Goal: Information Seeking & Learning: Learn about a topic

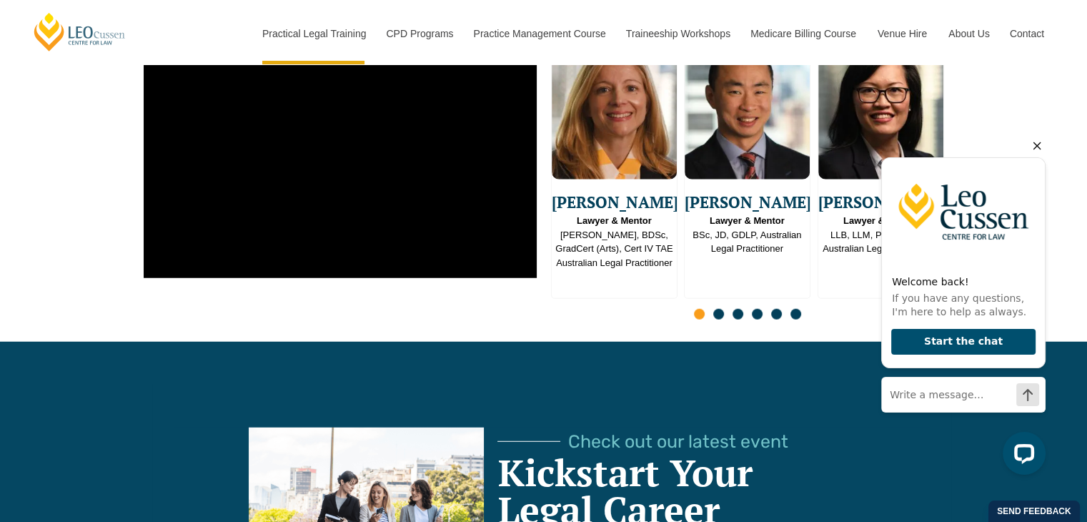
scroll to position [3717, 0]
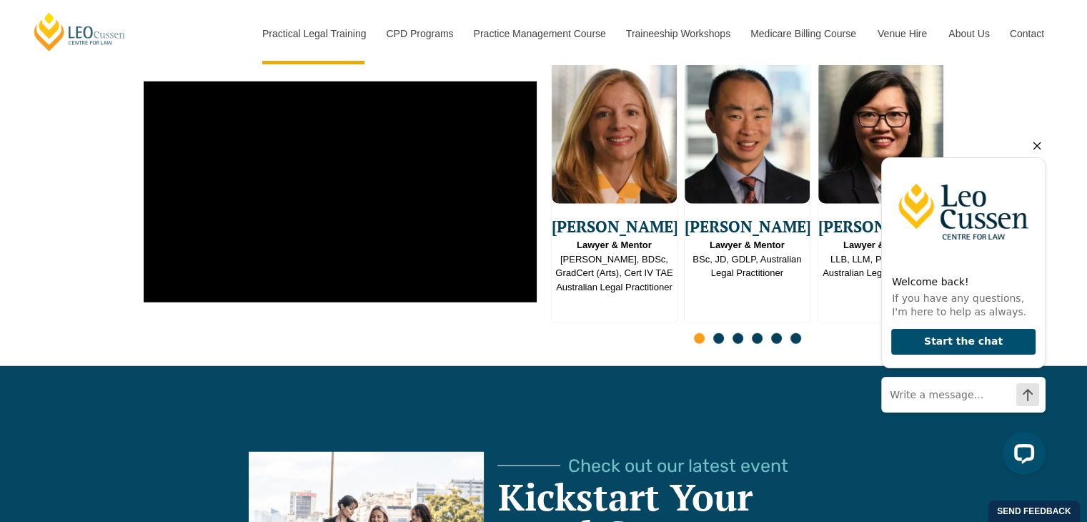
click at [1035, 152] on icon "Hide greeting" at bounding box center [1037, 145] width 17 height 17
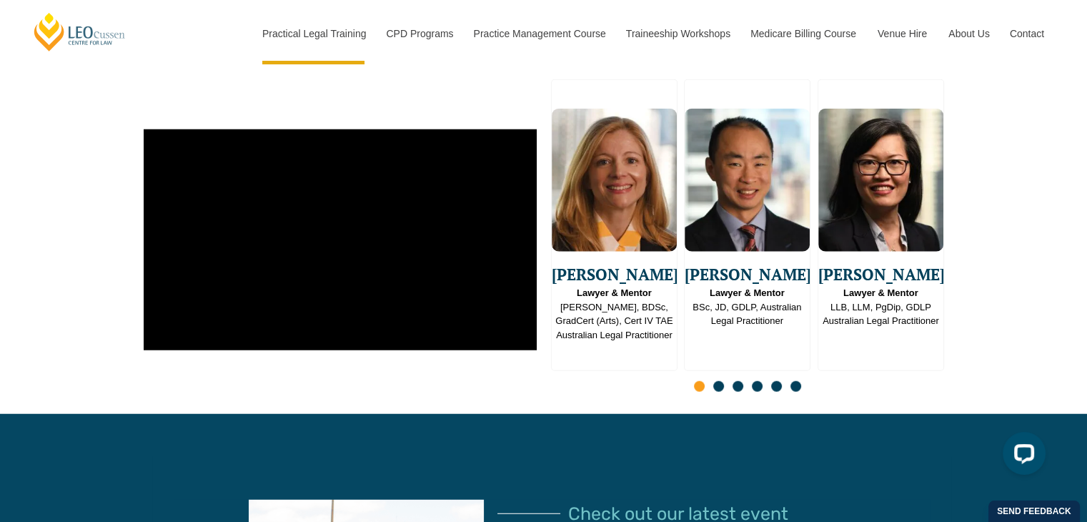
scroll to position [3503, 0]
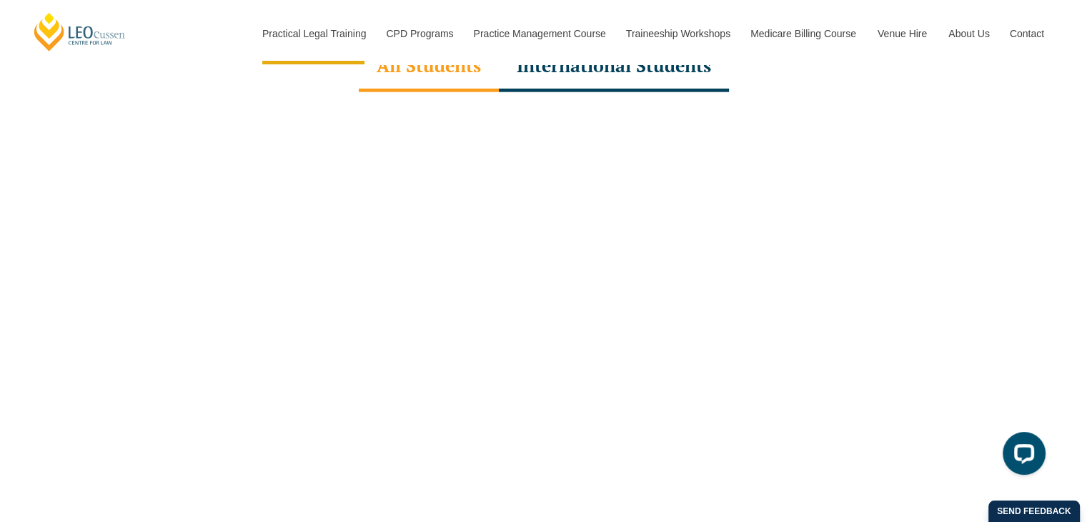
scroll to position [4504, 0]
